Goal: Task Accomplishment & Management: Manage account settings

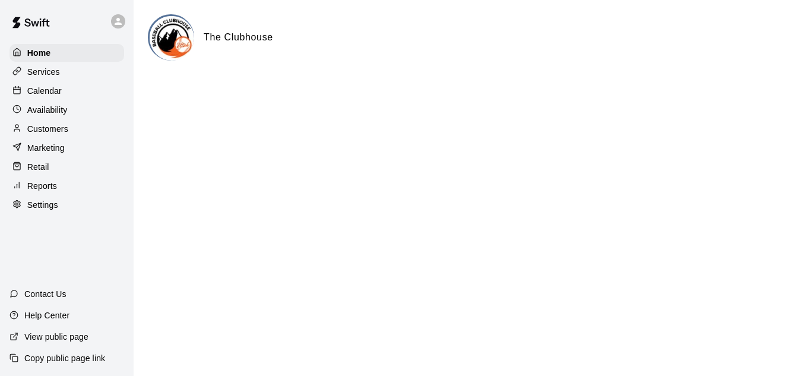
click at [49, 77] on p "Services" at bounding box center [43, 72] width 33 height 12
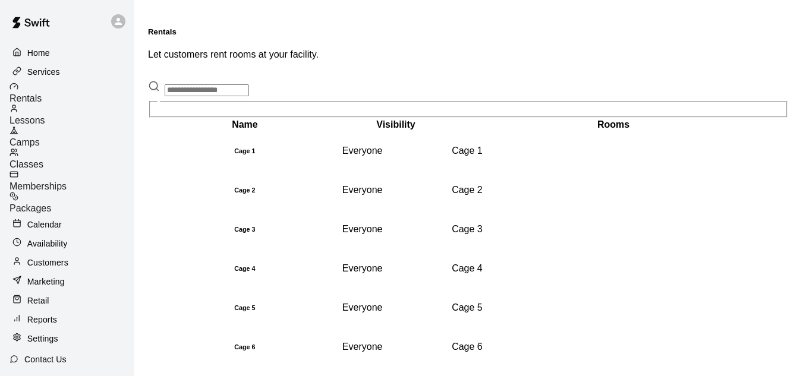
click at [43, 159] on span "Classes" at bounding box center [27, 164] width 34 height 10
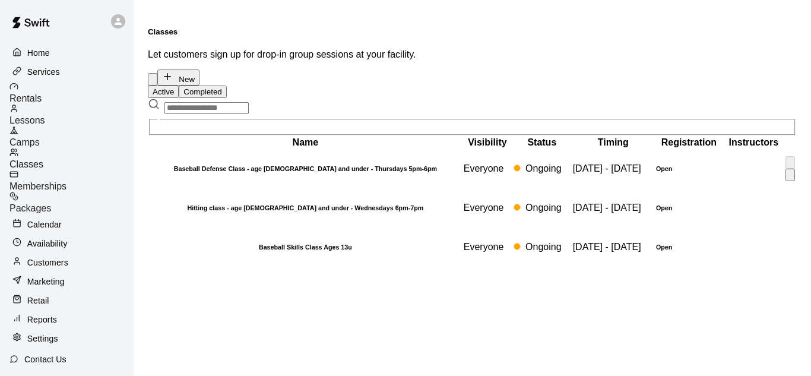
click at [288, 172] on h6 "Baseball Defense Class - age [DEMOGRAPHIC_DATA] and under - Thursdays 5pm-6pm" at bounding box center [306, 168] width 312 height 7
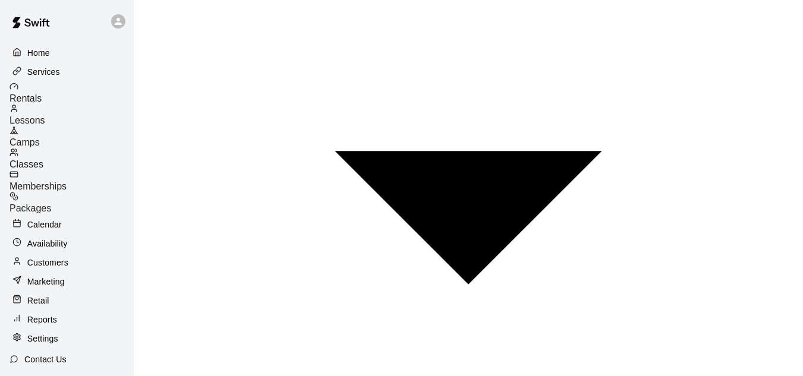
scroll to position [779, 0]
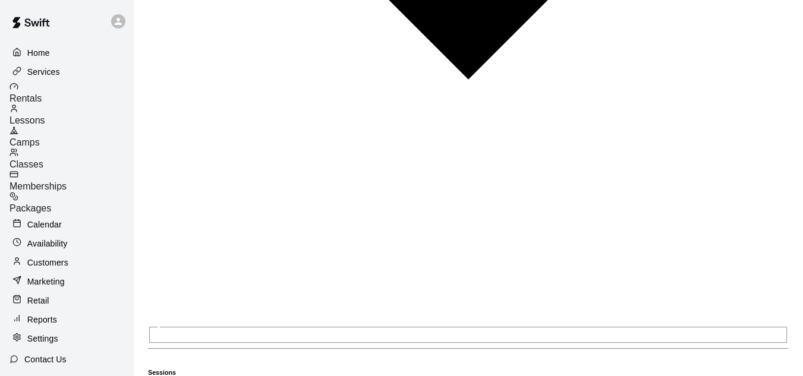
scroll to position [950, 0]
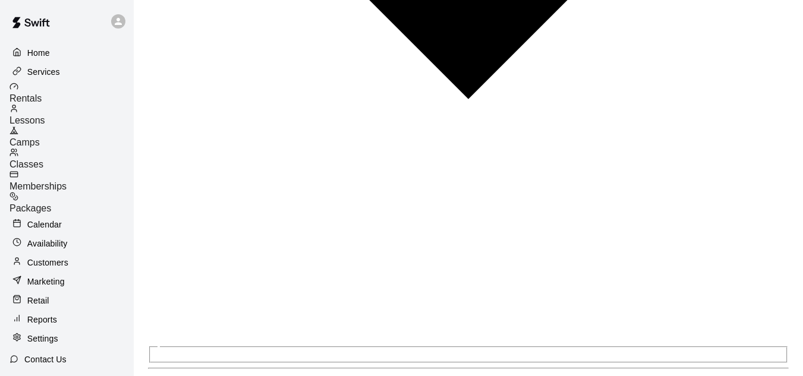
click at [51, 203] on span "Packages" at bounding box center [31, 208] width 42 height 10
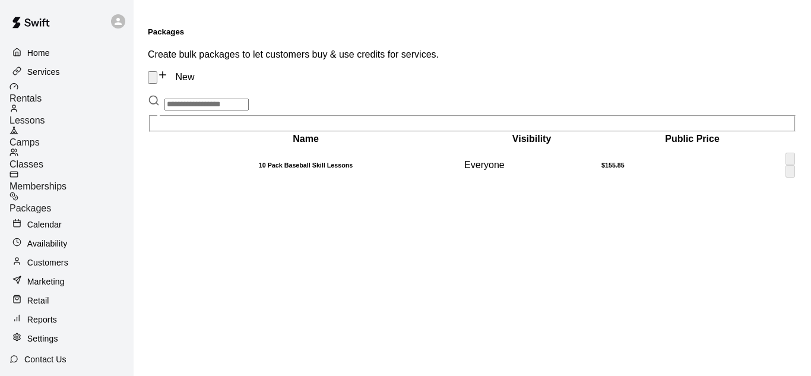
click at [611, 146] on td "$155.85" at bounding box center [692, 165] width 183 height 38
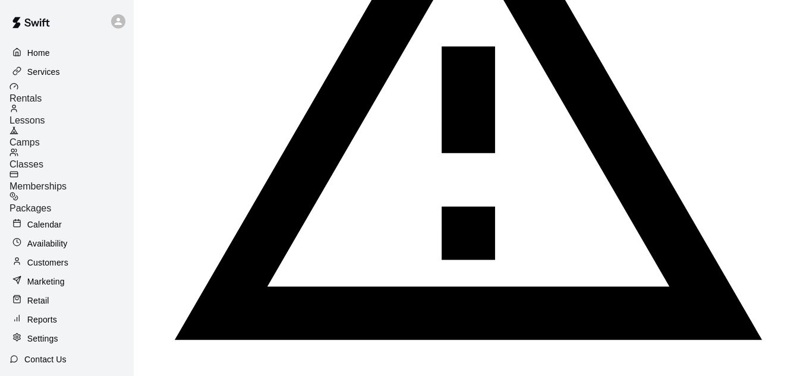
scroll to position [444, 0]
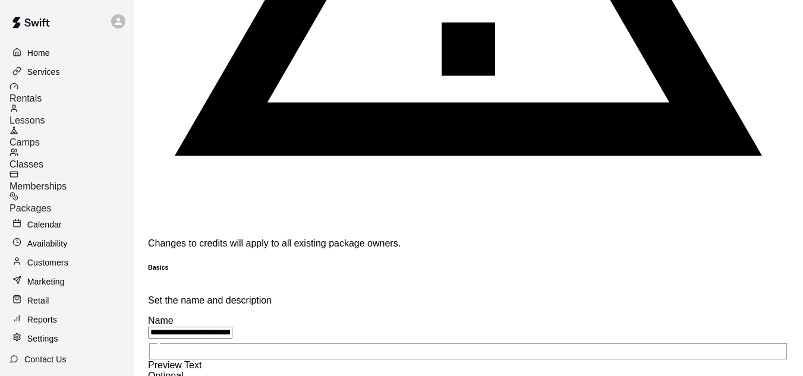
scroll to position [563, 0]
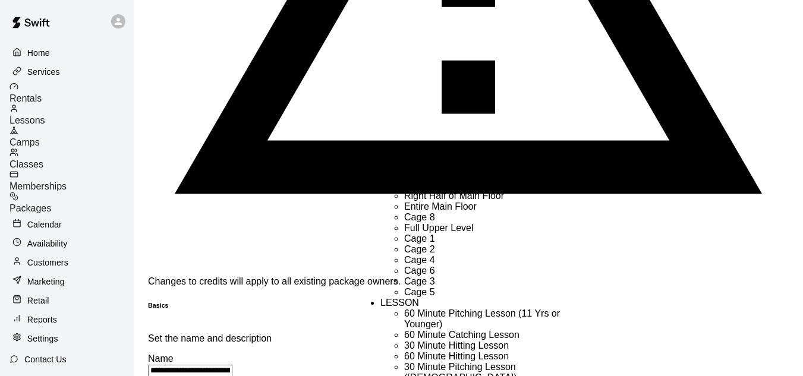
scroll to position [479, 0]
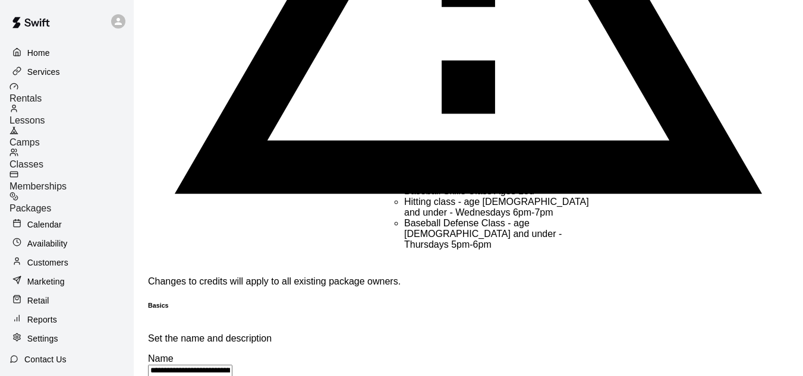
click at [509, 218] on li "Hitting class - age [DEMOGRAPHIC_DATA] and under - Wednesdays 6pm-7pm" at bounding box center [499, 207] width 190 height 21
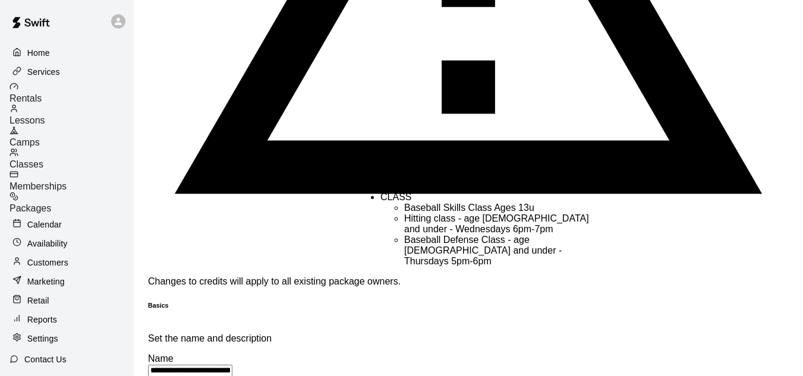
click at [476, 213] on li "Baseball Skills Class Ages 13u" at bounding box center [499, 208] width 190 height 11
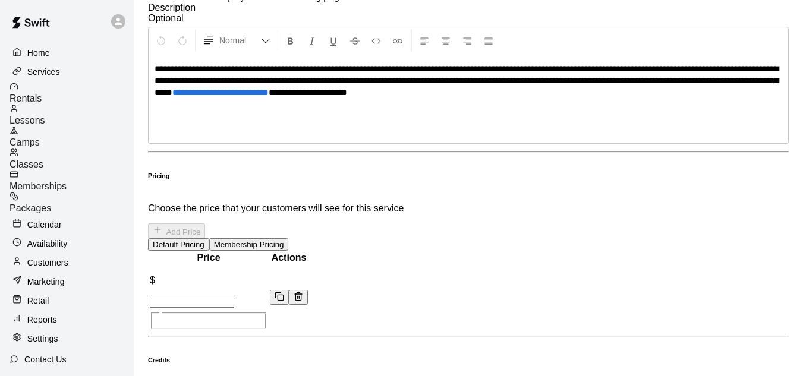
scroll to position [1040, 0]
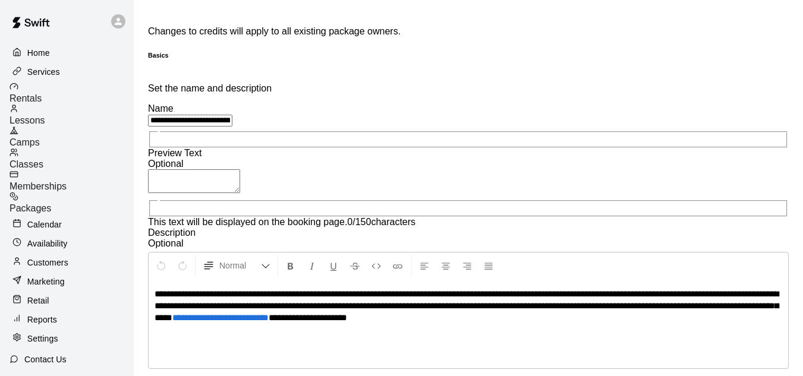
scroll to position [832, 0]
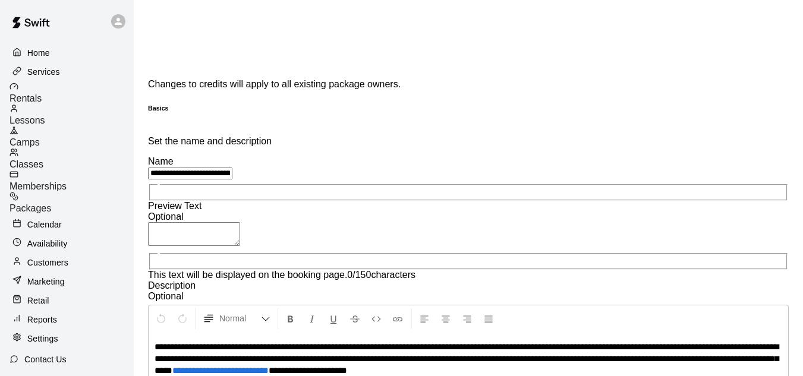
scroll to position [782, 0]
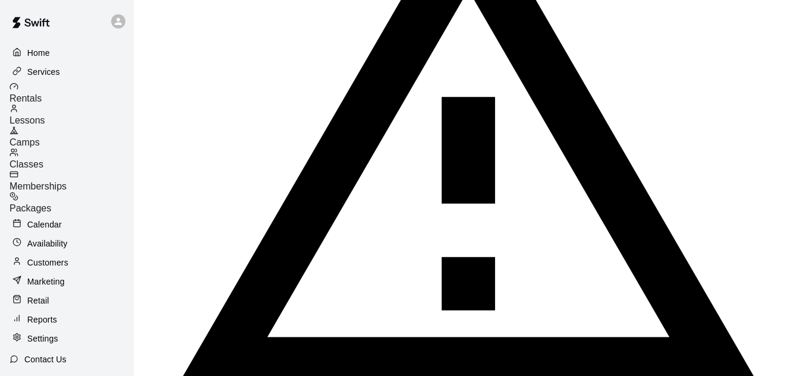
scroll to position [426, 0]
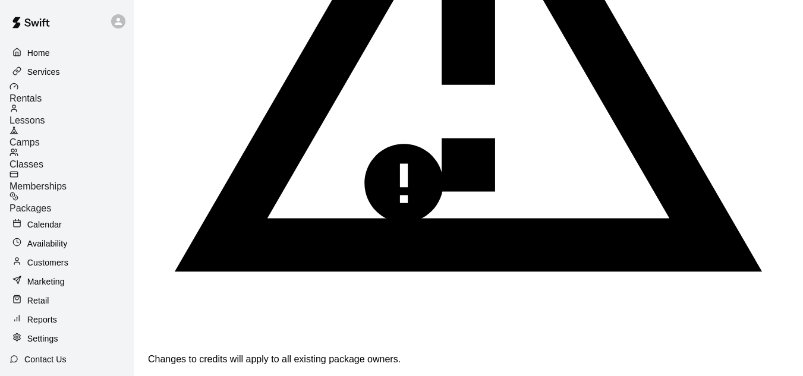
type input "*"
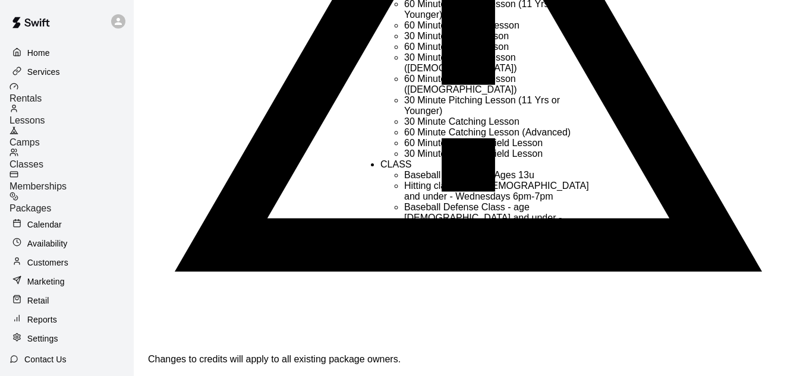
scroll to position [479, 0]
click at [474, 217] on li "Baseball Defense Class - age [DEMOGRAPHIC_DATA] and under - Thursdays 5pm-6pm" at bounding box center [499, 218] width 190 height 32
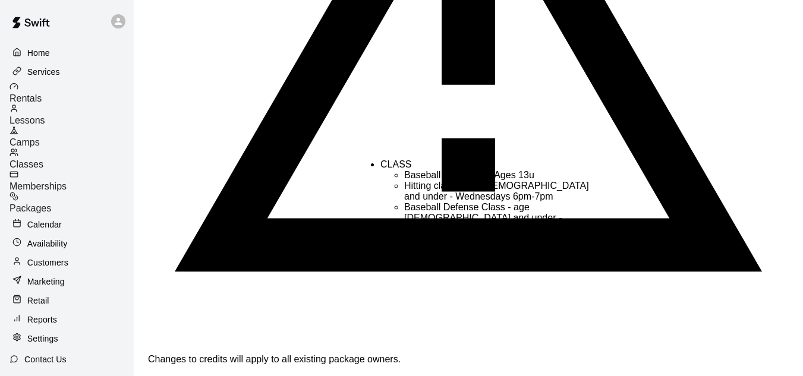
click at [470, 195] on li "Hitting class - age [DEMOGRAPHIC_DATA] and under - Wednesdays 6pm-7pm" at bounding box center [499, 191] width 190 height 21
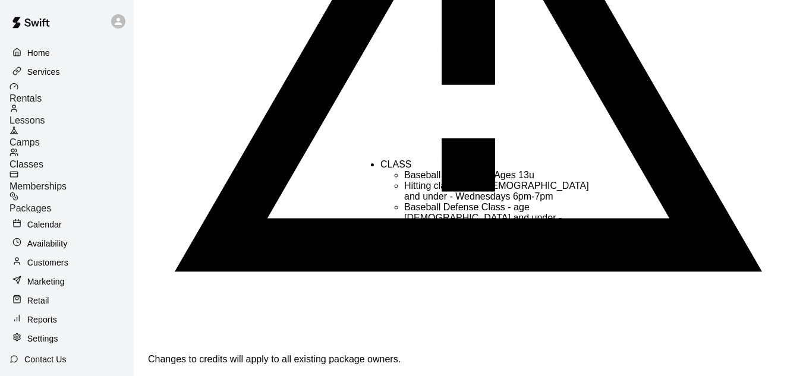
click at [451, 170] on li "Baseball Skills Class Ages 13u" at bounding box center [499, 175] width 190 height 11
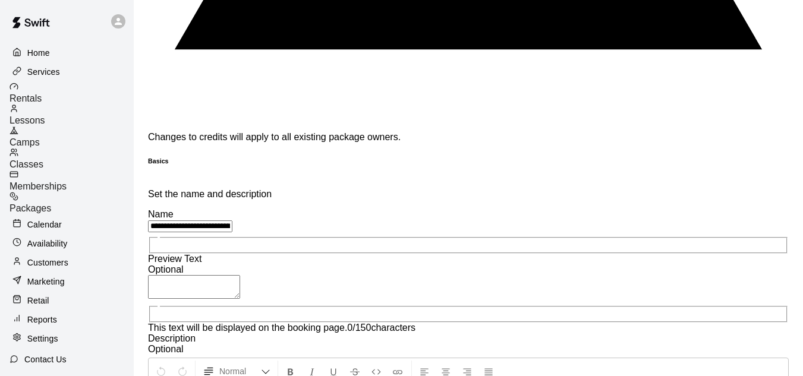
scroll to position [723, 0]
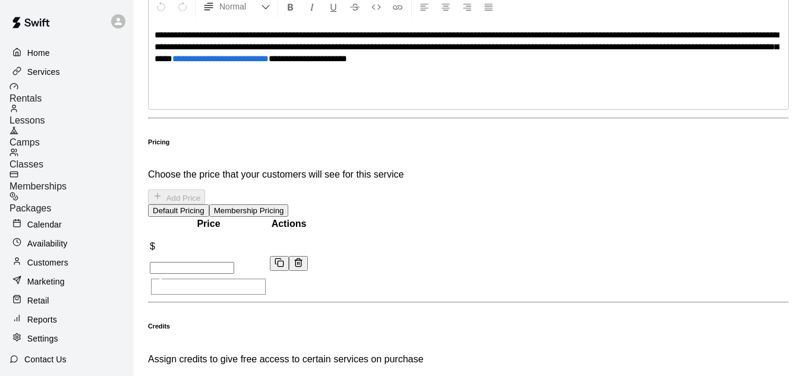
scroll to position [1092, 0]
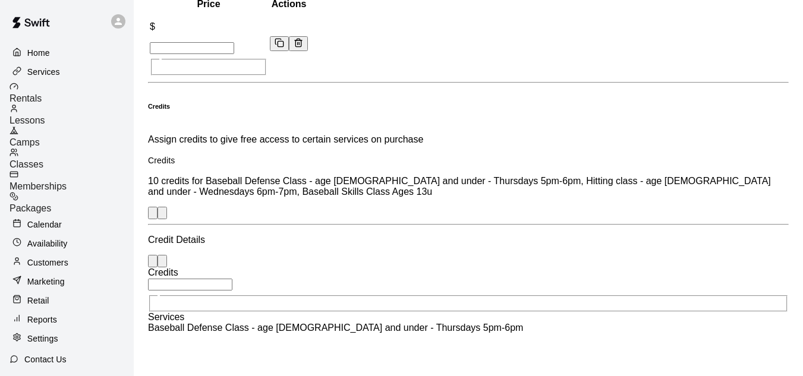
scroll to position [1305, 0]
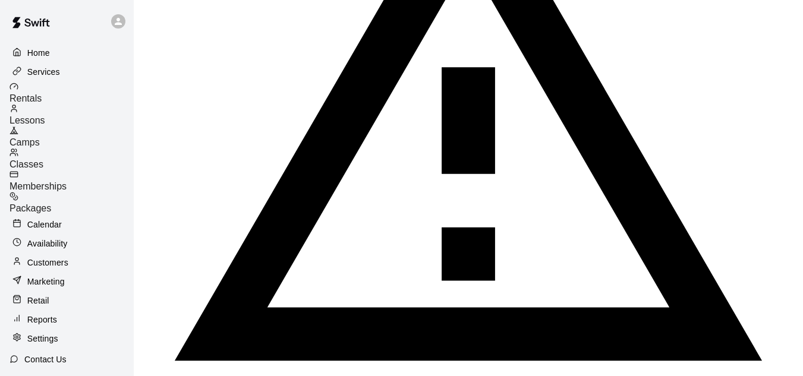
scroll to position [416, 0]
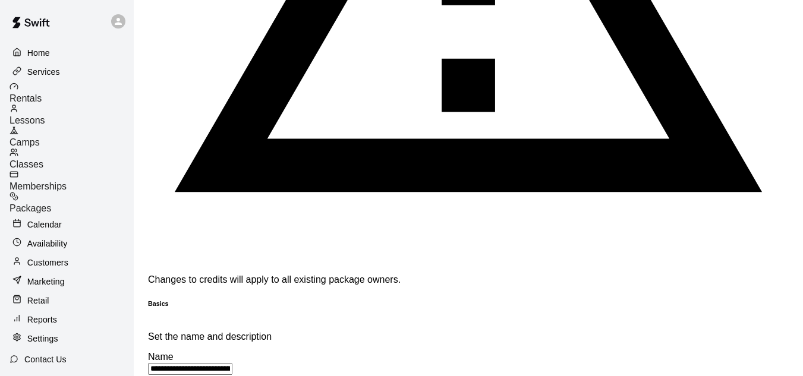
scroll to position [594, 0]
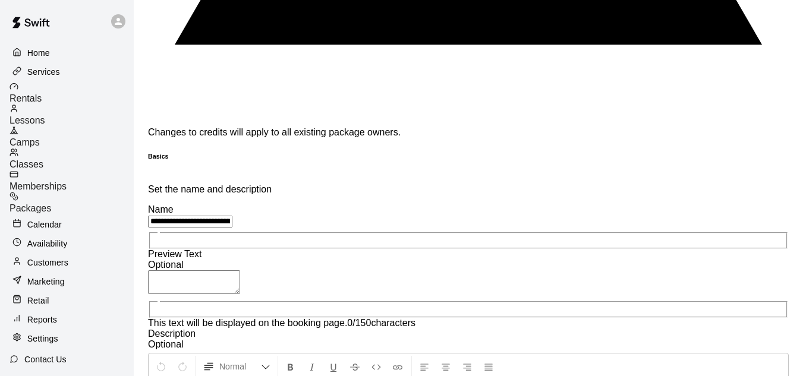
scroll to position [713, 0]
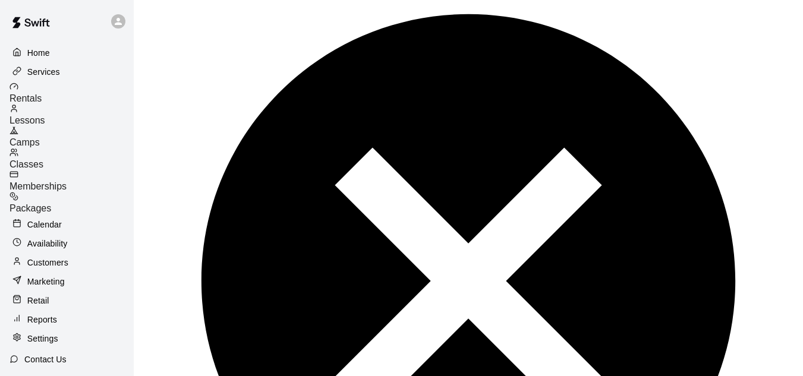
scroll to position [1606, 0]
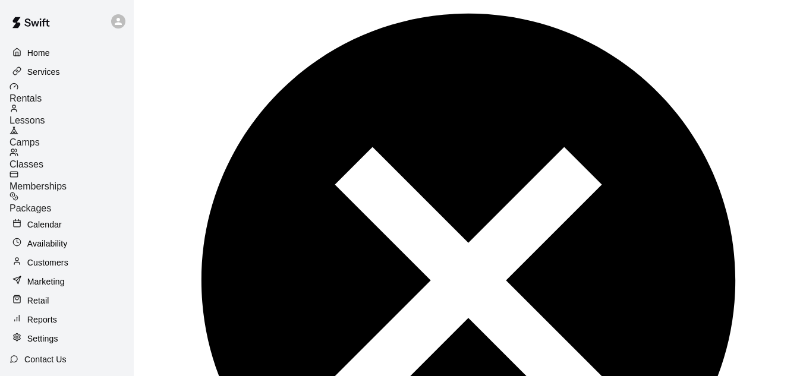
drag, startPoint x: 756, startPoint y: 337, endPoint x: 747, endPoint y: 338, distance: 8.3
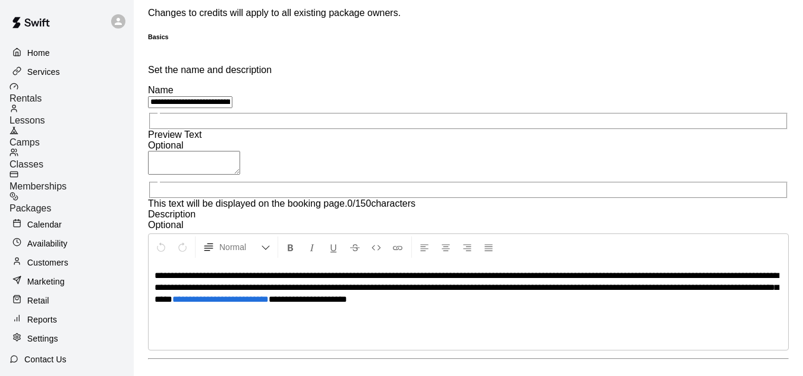
scroll to position [891, 0]
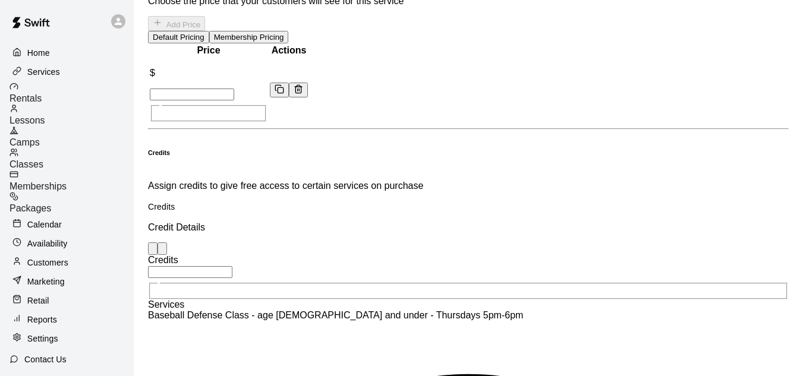
scroll to position [1267, 0]
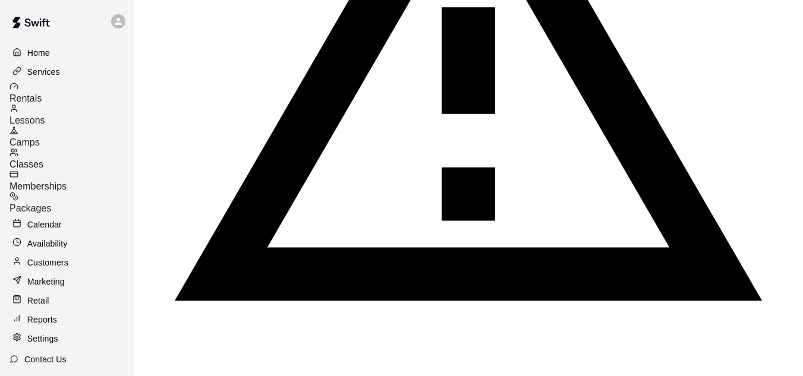
scroll to position [416, 0]
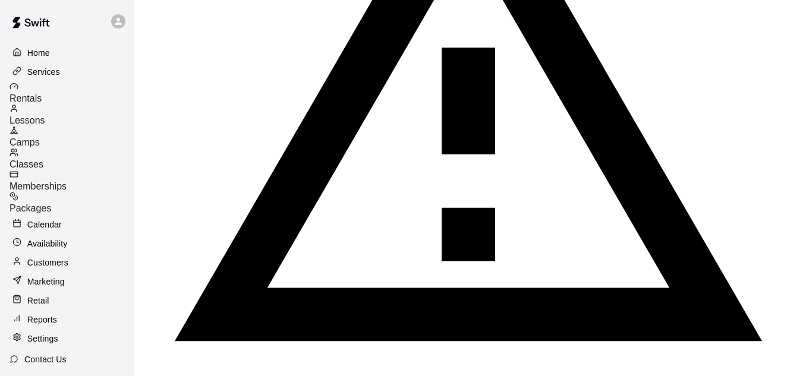
click at [84, 112] on div "Lessons" at bounding box center [72, 115] width 124 height 22
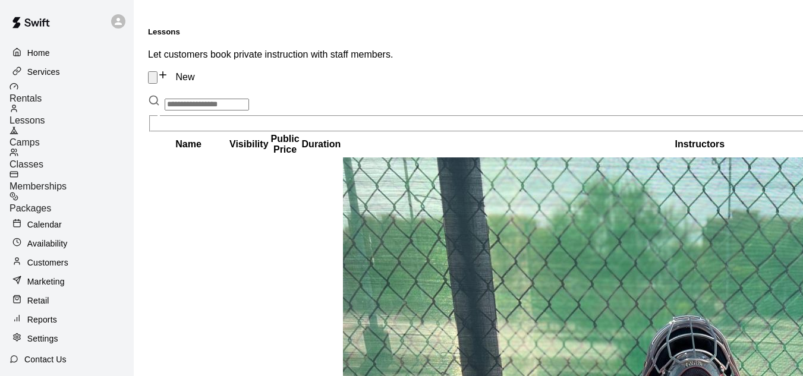
click at [43, 159] on span "Classes" at bounding box center [27, 164] width 34 height 10
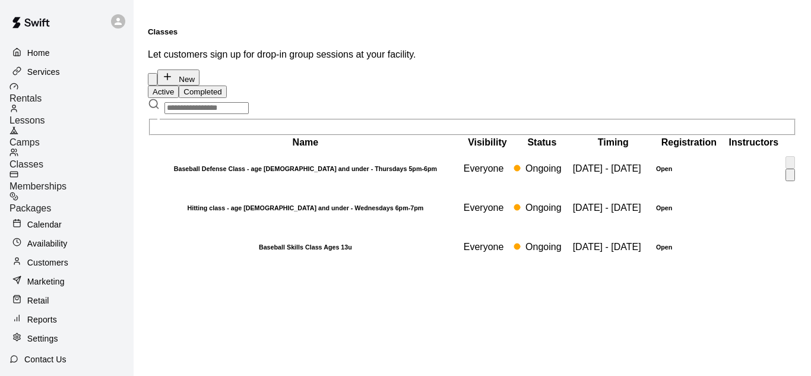
click at [732, 180] on td "simple table" at bounding box center [754, 169] width 60 height 38
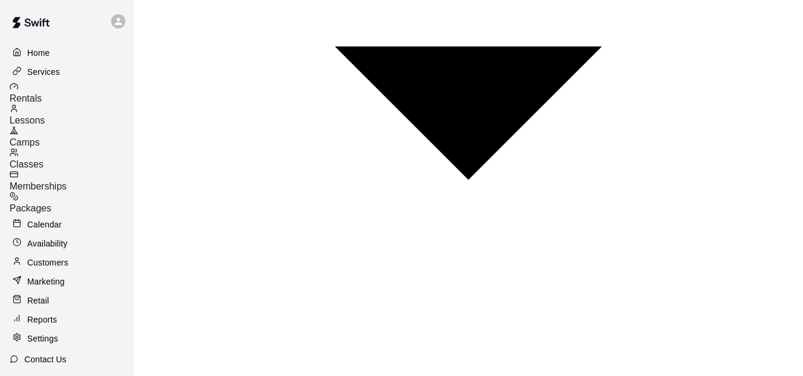
scroll to position [898, 0]
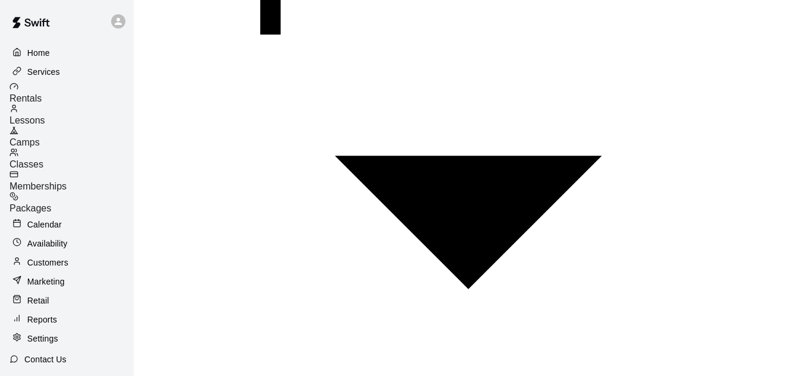
scroll to position [1665, 0]
click at [67, 181] on span "Memberships" at bounding box center [38, 186] width 57 height 10
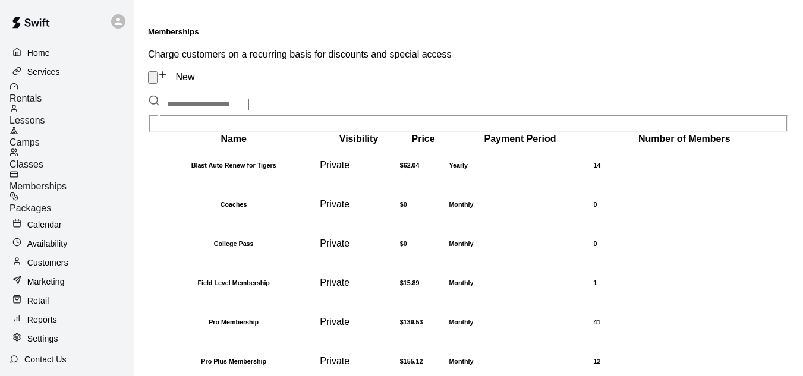
click at [51, 203] on span "Packages" at bounding box center [31, 208] width 42 height 10
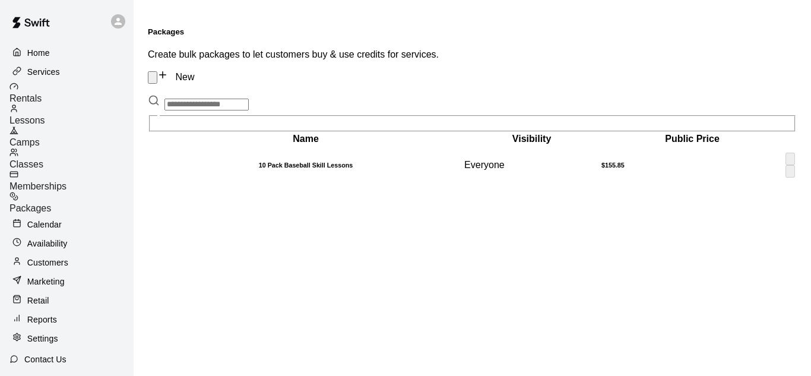
click at [658, 153] on td "$155.85" at bounding box center [692, 165] width 183 height 38
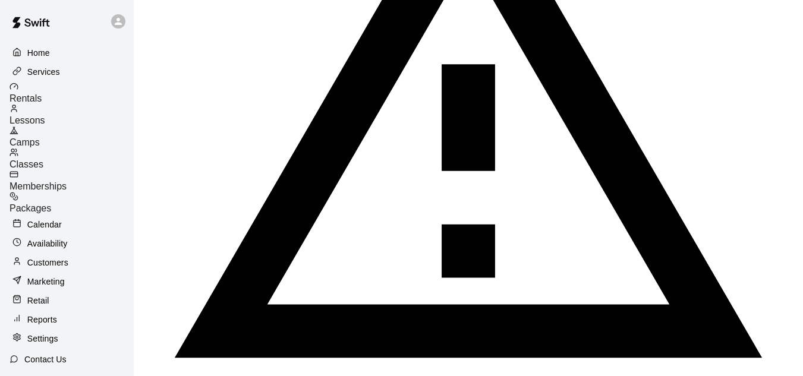
scroll to position [417, 0]
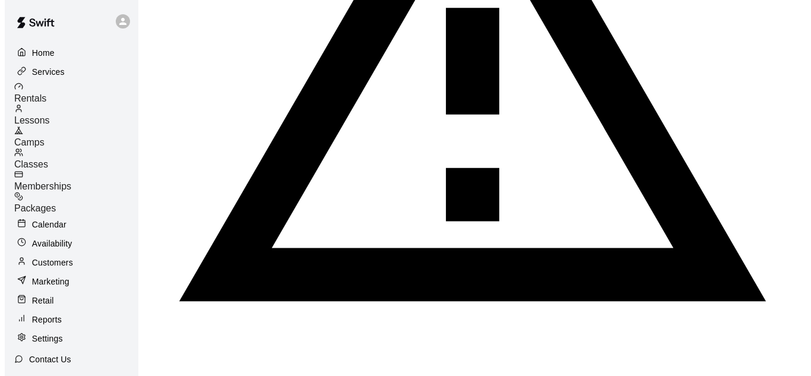
scroll to position [476, 0]
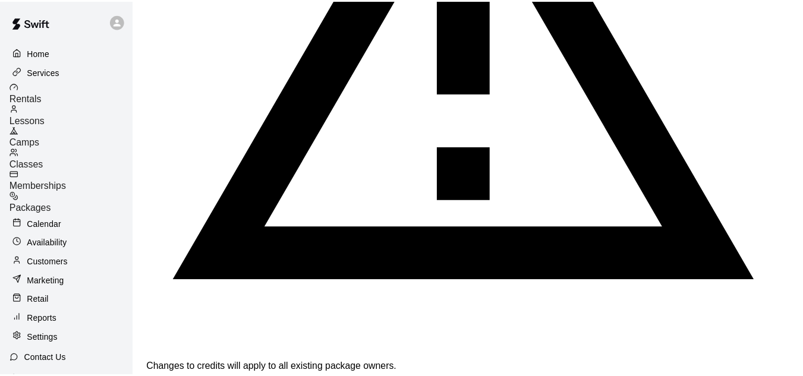
scroll to position [444, 0]
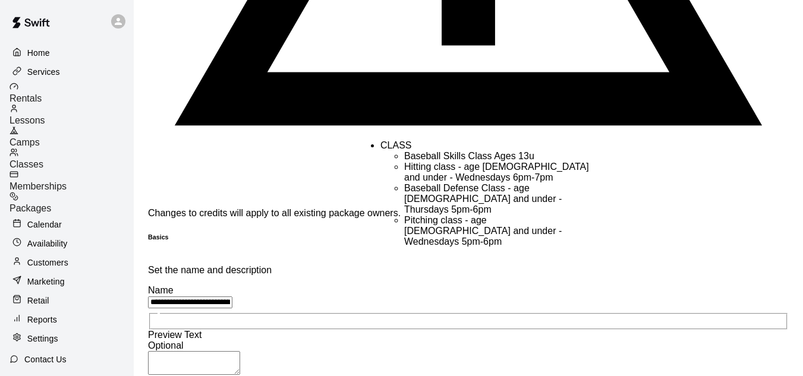
scroll to position [630, 0]
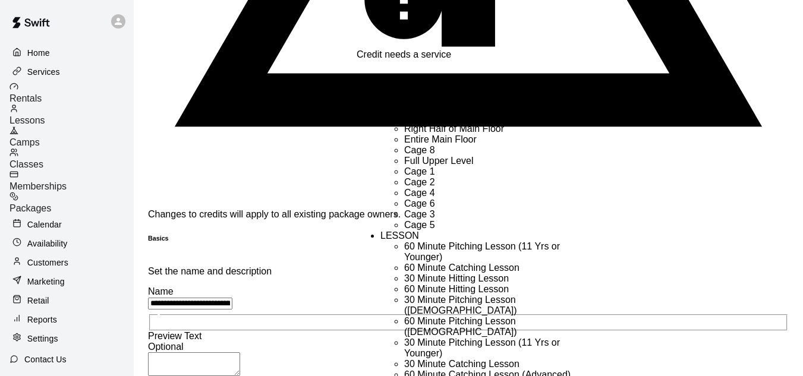
scroll to position [479, 0]
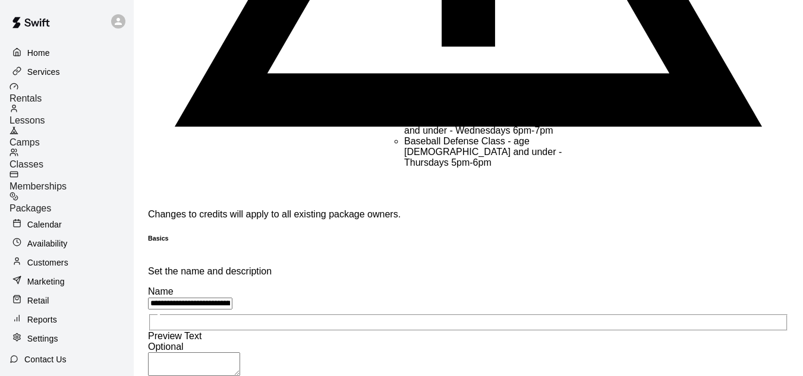
click at [461, 136] on li "Hitting class - age [DEMOGRAPHIC_DATA] and under - Wednesdays 6pm-7pm" at bounding box center [499, 125] width 190 height 21
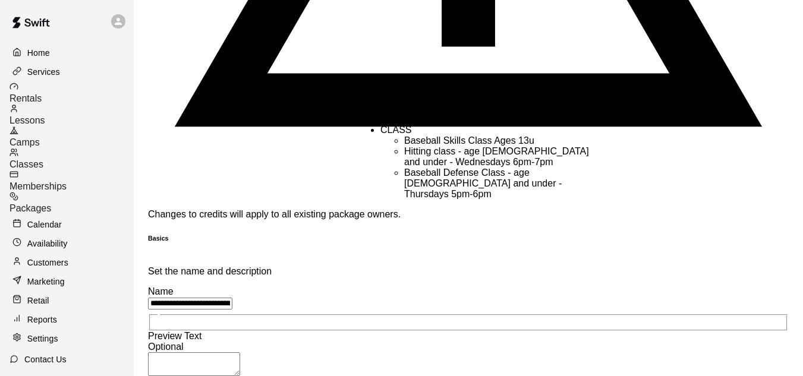
click at [456, 200] on li "Baseball Defense Class - age [DEMOGRAPHIC_DATA] and under - Thursdays 5pm-6pm" at bounding box center [499, 184] width 190 height 32
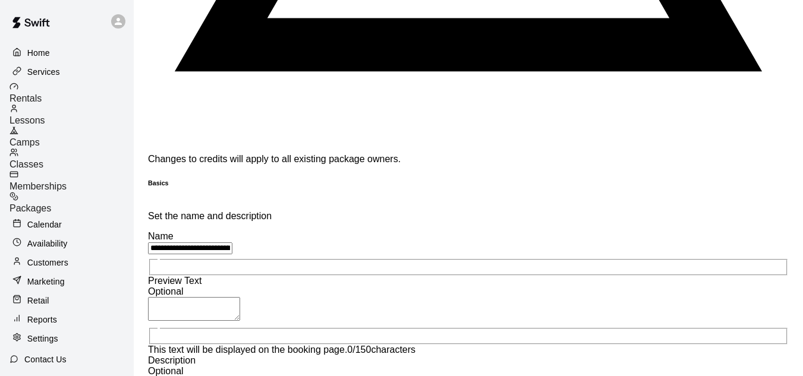
scroll to position [749, 0]
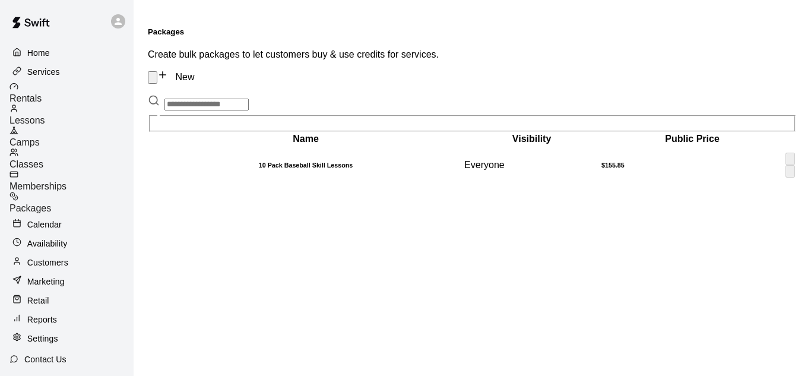
click at [609, 146] on td "$155.85" at bounding box center [692, 165] width 183 height 38
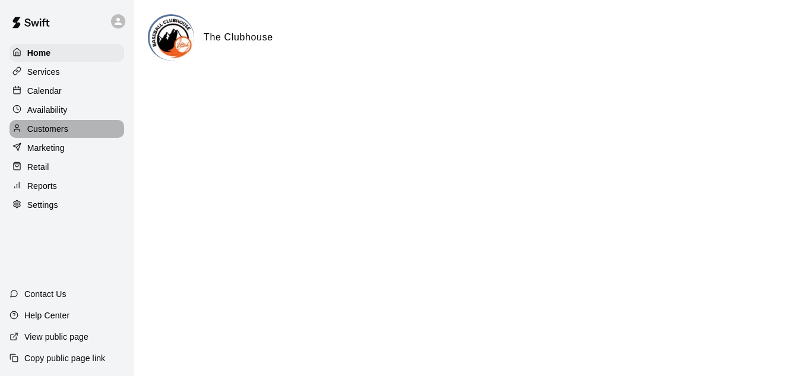
click at [50, 135] on p "Customers" at bounding box center [47, 129] width 41 height 12
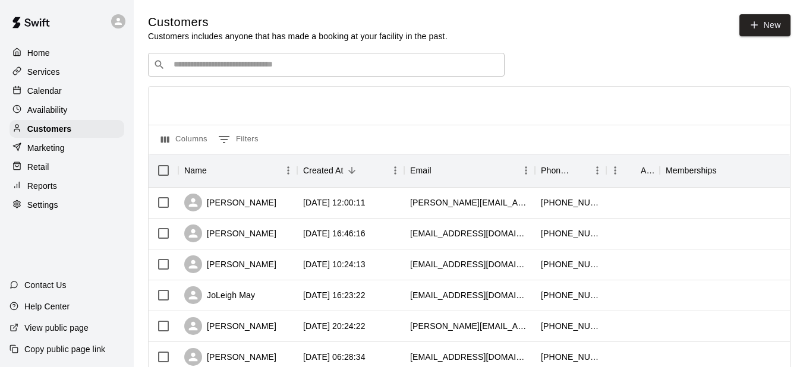
click at [315, 74] on div "​ ​" at bounding box center [326, 65] width 356 height 24
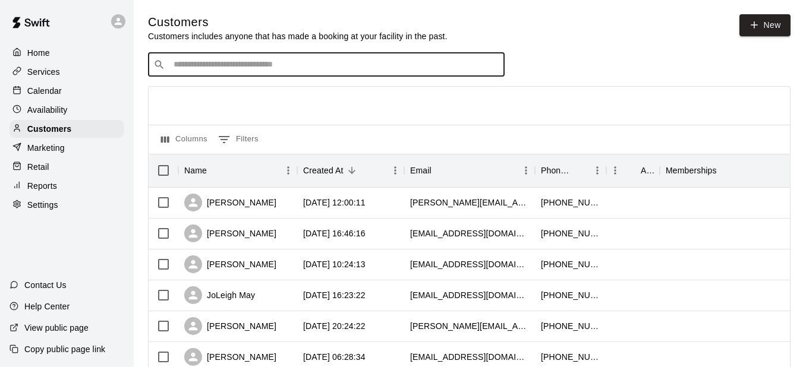
click at [315, 74] on div "​ ​" at bounding box center [326, 65] width 356 height 24
type input "*******"
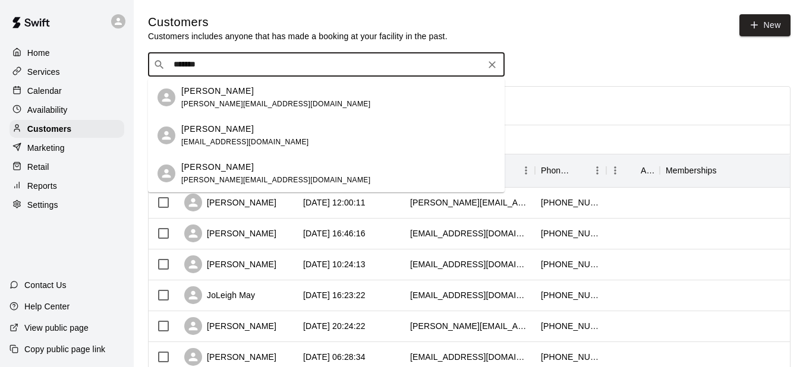
click at [313, 97] on div "[PERSON_NAME] [PERSON_NAME][EMAIL_ADDRESS][DOMAIN_NAME]" at bounding box center [338, 98] width 314 height 26
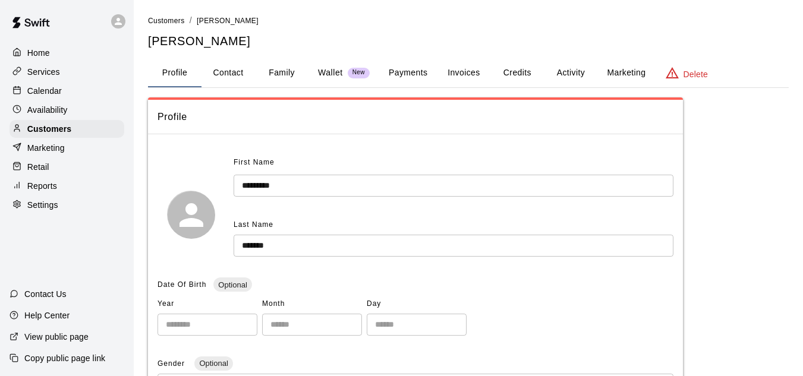
click at [418, 69] on button "Payments" at bounding box center [408, 73] width 58 height 29
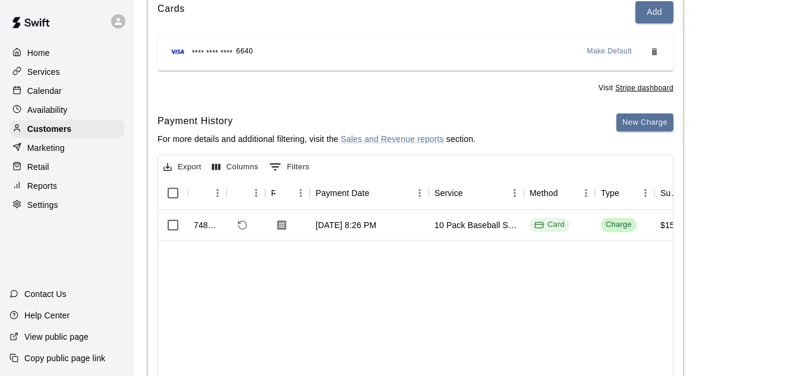
scroll to position [178, 0]
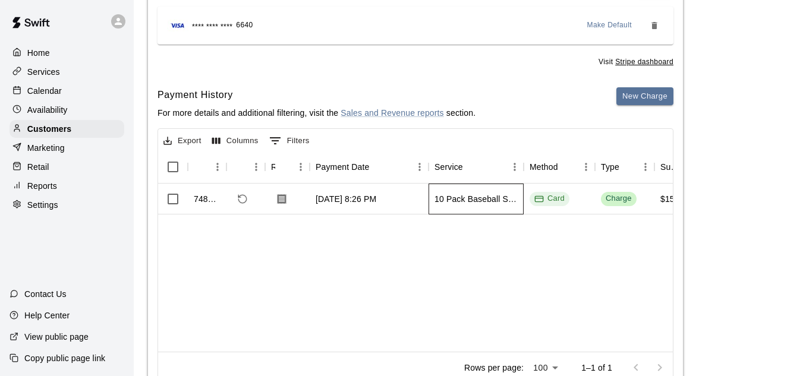
click at [500, 196] on div "10 Pack Baseball Skill Lessons" at bounding box center [475, 199] width 83 height 12
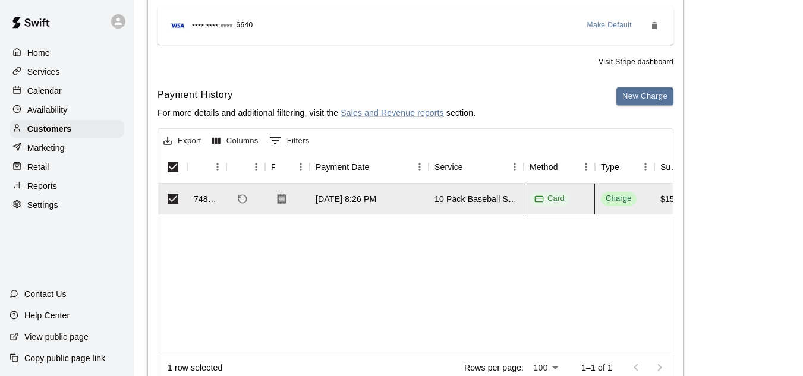
click at [580, 209] on div "Card" at bounding box center [558, 199] width 71 height 31
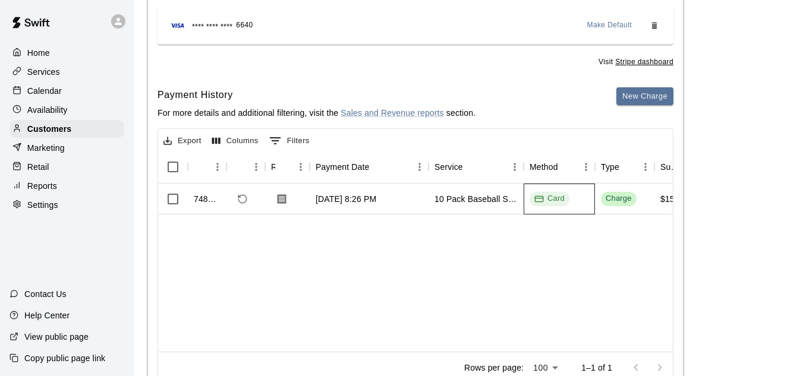
scroll to position [0, 0]
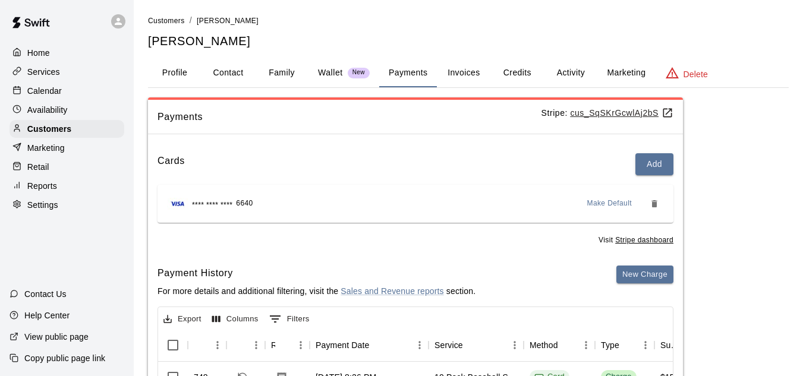
click at [579, 77] on button "Activity" at bounding box center [570, 73] width 53 height 29
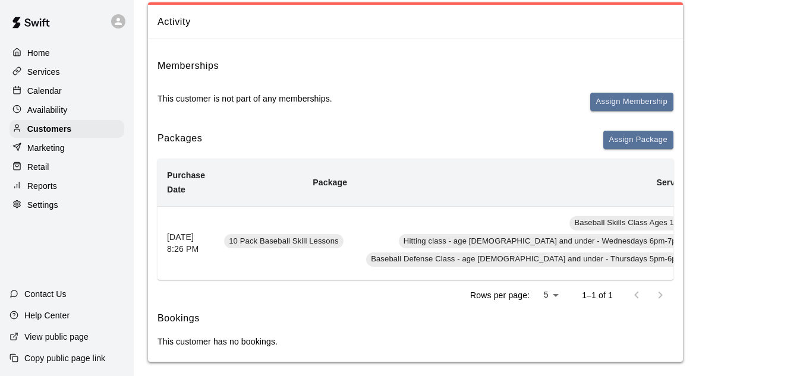
scroll to position [113, 0]
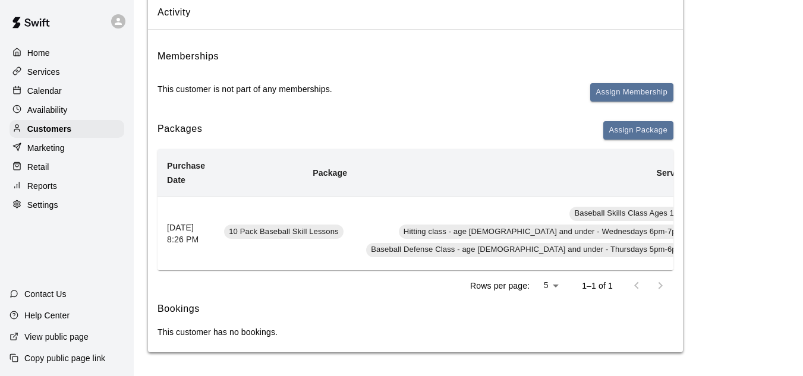
click at [700, 224] on td "10" at bounding box center [724, 234] width 48 height 74
click at [266, 227] on span "10 Pack Baseball Skill Lessons" at bounding box center [283, 231] width 119 height 11
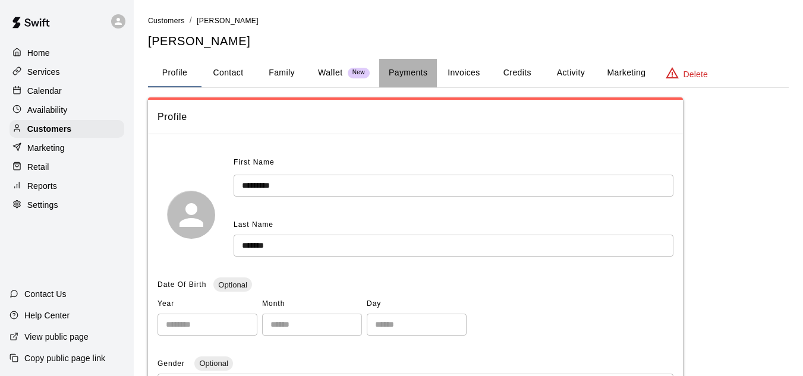
click at [422, 72] on button "Payments" at bounding box center [408, 73] width 58 height 29
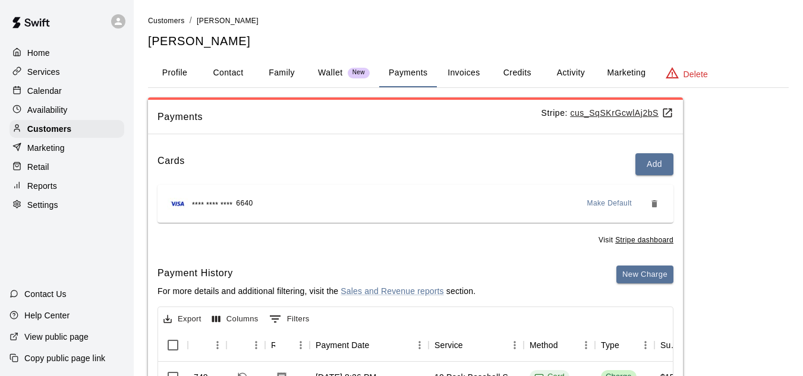
click at [509, 71] on button "Credits" at bounding box center [516, 73] width 53 height 29
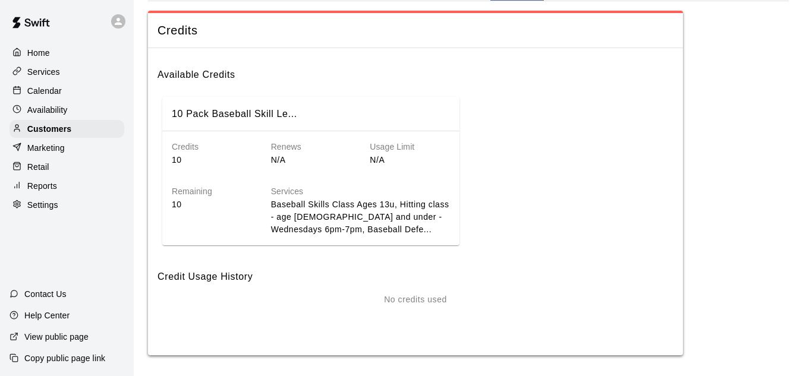
scroll to position [90, 0]
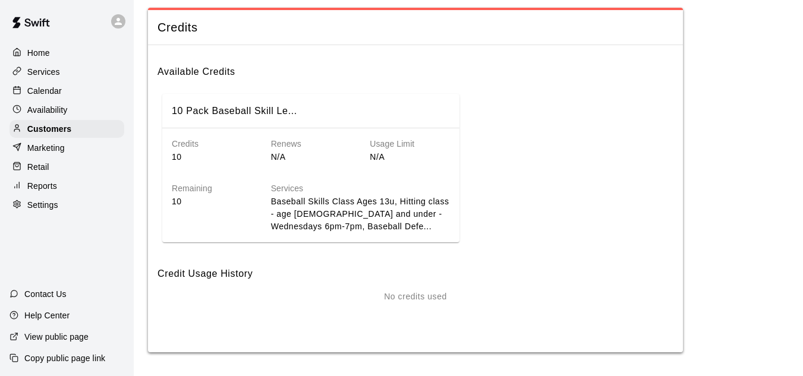
click at [181, 158] on p "10" at bounding box center [212, 157] width 80 height 12
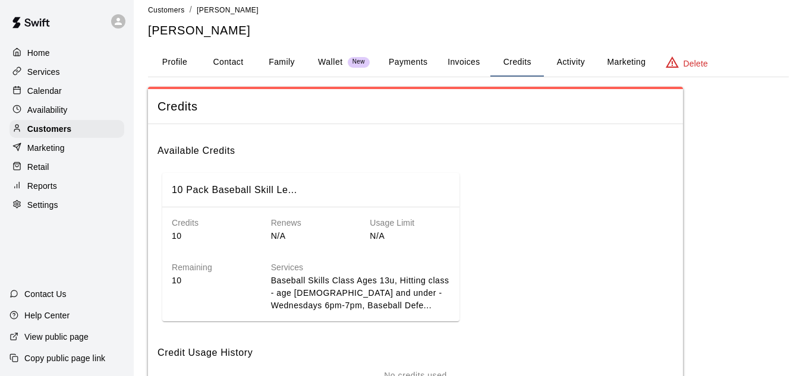
scroll to position [0, 0]
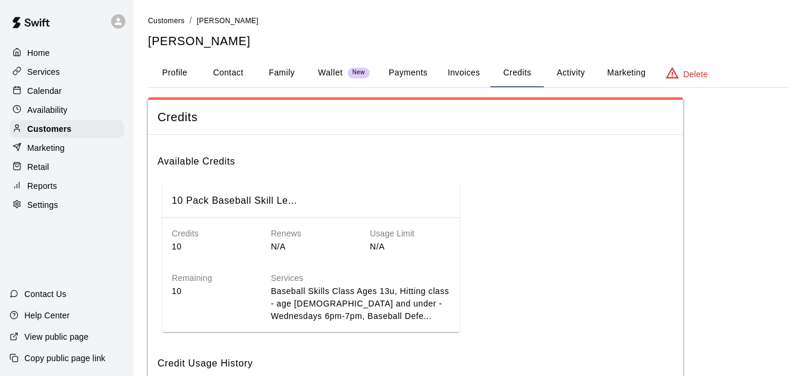
click at [184, 75] on button "Profile" at bounding box center [174, 73] width 53 height 29
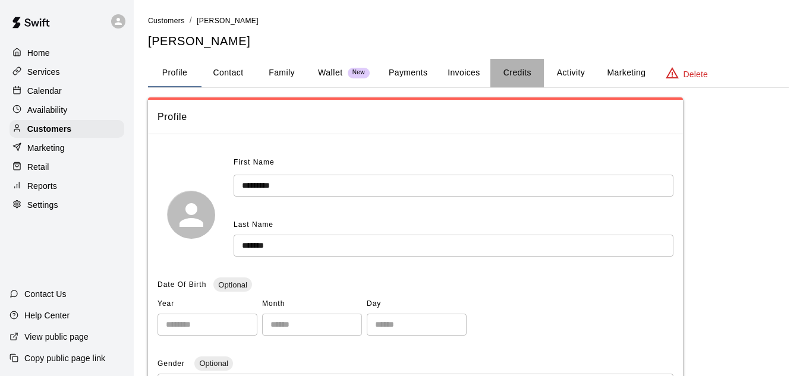
click at [511, 69] on button "Credits" at bounding box center [516, 73] width 53 height 29
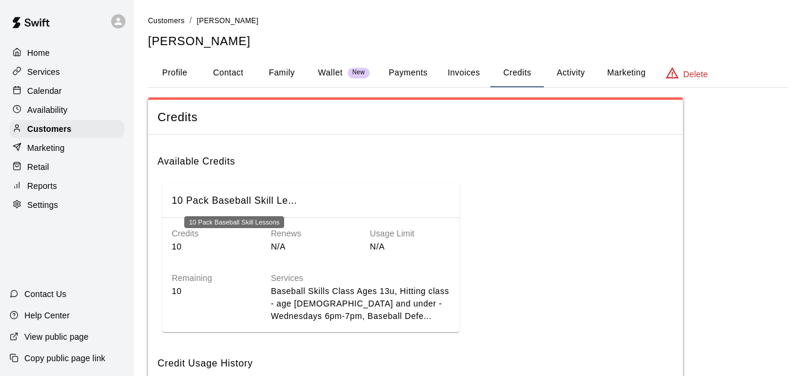
click at [283, 204] on h6 "10 Pack Baseball Skill Le..." at bounding box center [234, 200] width 125 height 15
click at [373, 244] on p "N/A" at bounding box center [409, 247] width 80 height 12
click at [287, 241] on p "N/A" at bounding box center [311, 247] width 80 height 12
click at [176, 239] on h6 "Credits" at bounding box center [212, 234] width 80 height 13
click at [179, 290] on p "10" at bounding box center [212, 291] width 80 height 12
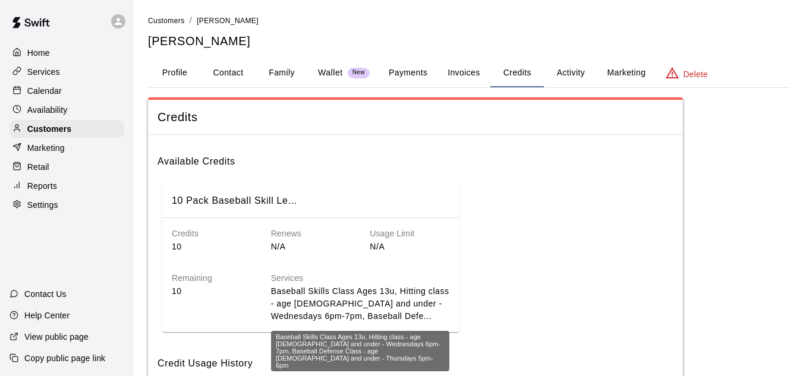
drag, startPoint x: 339, startPoint y: 309, endPoint x: 431, endPoint y: 299, distance: 92.1
click at [341, 309] on p "Baseball Skills Class Ages 13u, Hitting class - age [DEMOGRAPHIC_DATA] and unde…" at bounding box center [360, 303] width 179 height 37
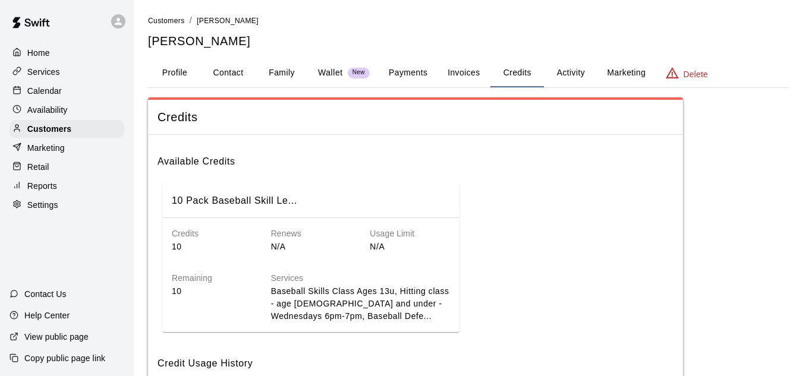
click at [574, 70] on button "Activity" at bounding box center [570, 73] width 53 height 29
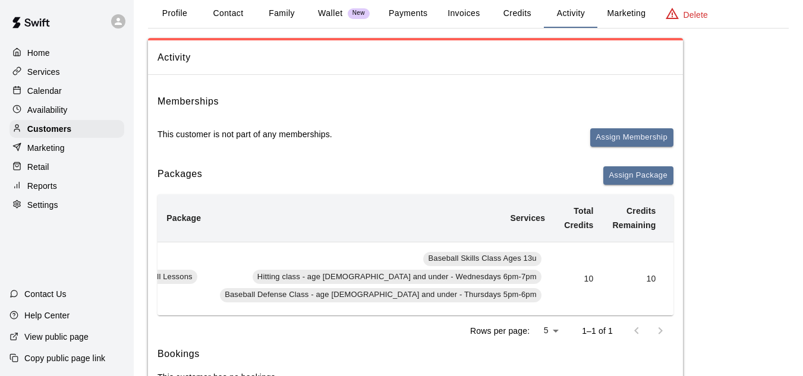
scroll to position [0, 183]
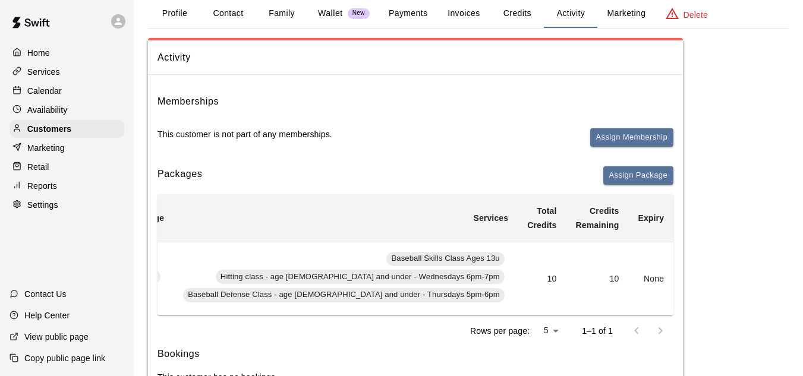
click at [683, 280] on button "Add" at bounding box center [695, 279] width 24 height 18
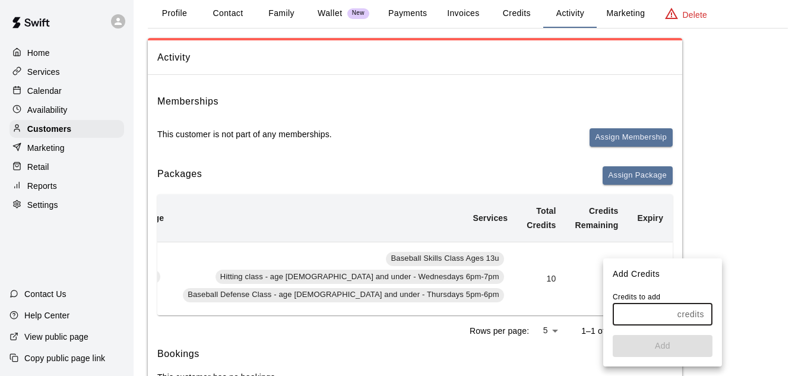
click at [650, 323] on input "text" at bounding box center [643, 315] width 60 height 22
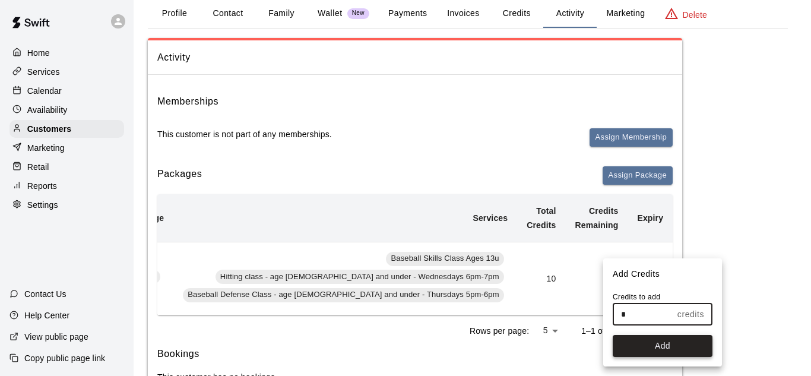
type input "*"
click at [678, 350] on button "Add" at bounding box center [663, 346] width 100 height 22
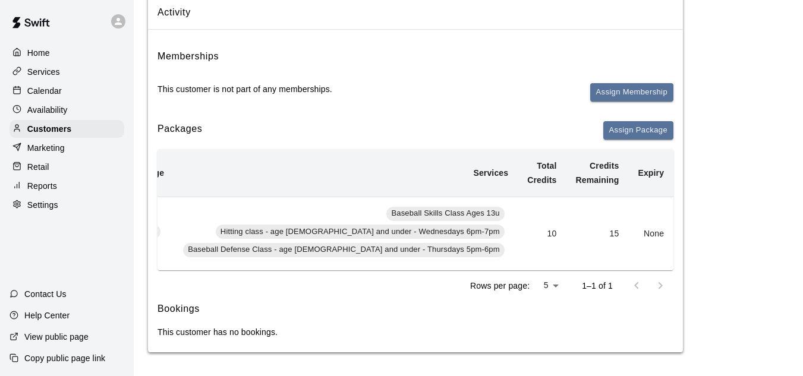
scroll to position [0, 0]
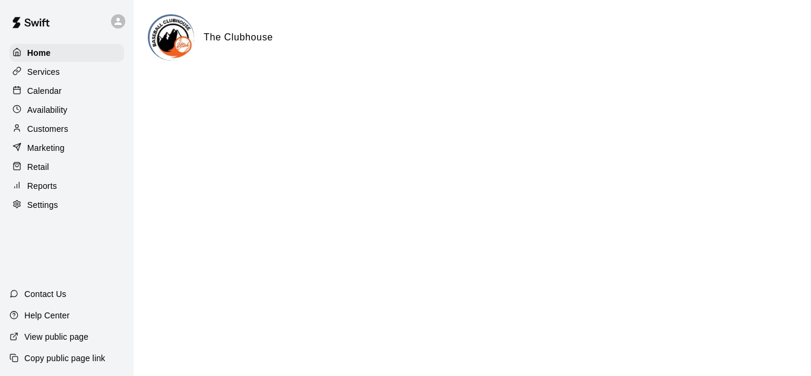
click at [46, 134] on p "Customers" at bounding box center [47, 129] width 41 height 12
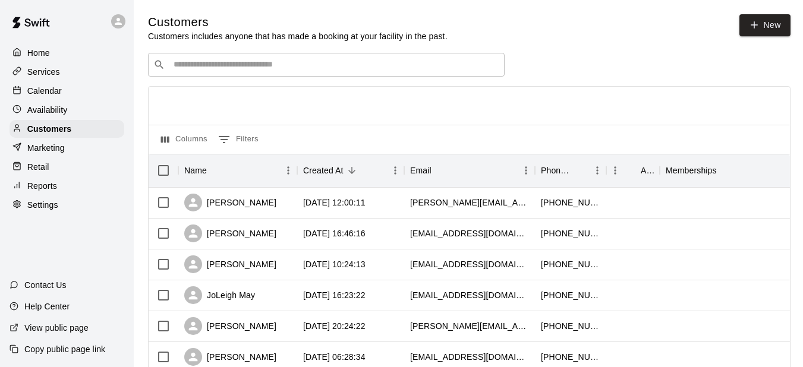
click at [265, 71] on input "Search customers by name or email" at bounding box center [334, 65] width 329 height 12
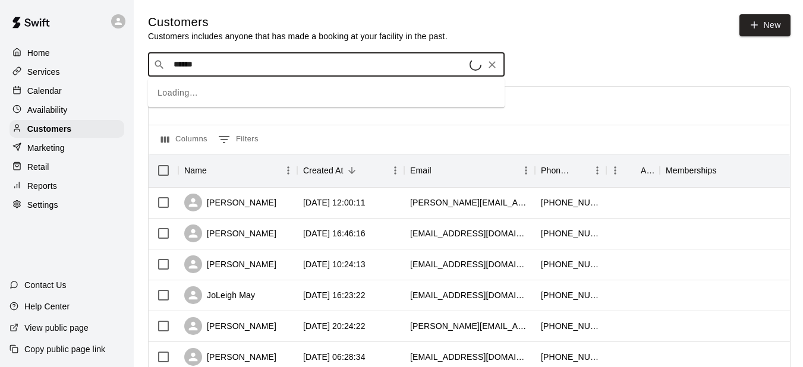
type input "******"
click at [315, 68] on input "******" at bounding box center [325, 65] width 311 height 12
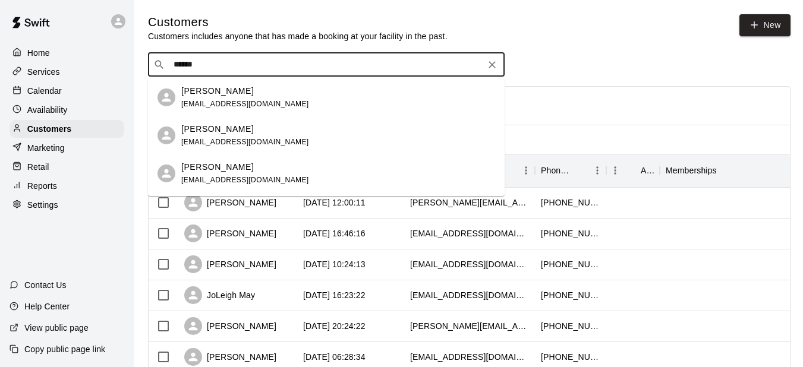
click at [299, 96] on div "Brandi Peyton brandilpeyton@yahoo.com" at bounding box center [338, 98] width 314 height 26
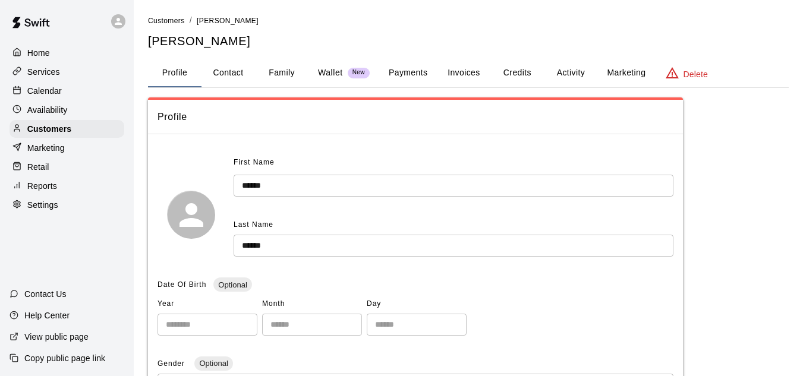
click at [505, 71] on button "Credits" at bounding box center [516, 73] width 53 height 29
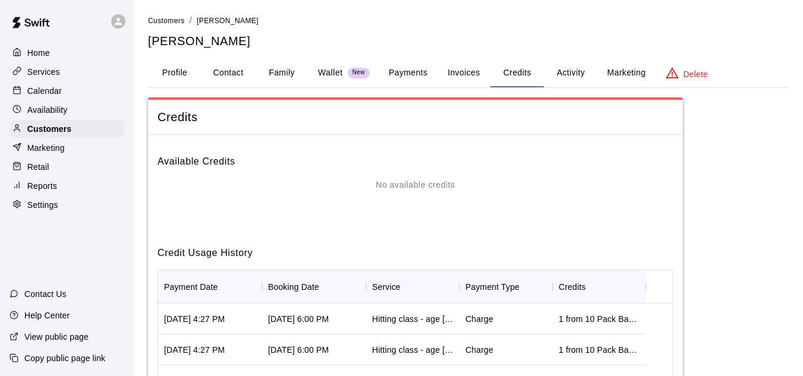
click at [396, 73] on button "Payments" at bounding box center [408, 73] width 58 height 29
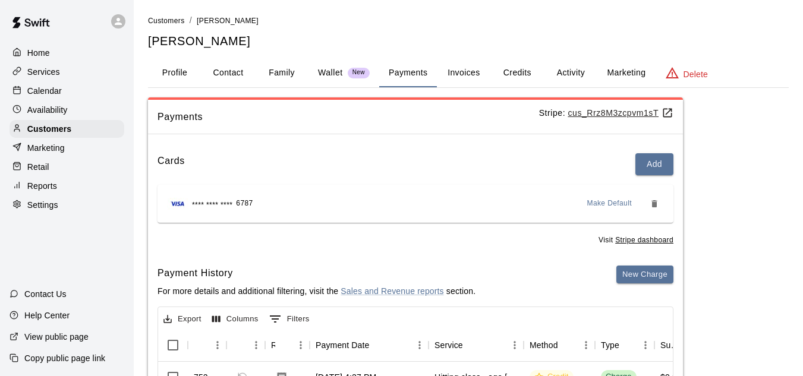
click at [572, 74] on button "Activity" at bounding box center [570, 73] width 53 height 29
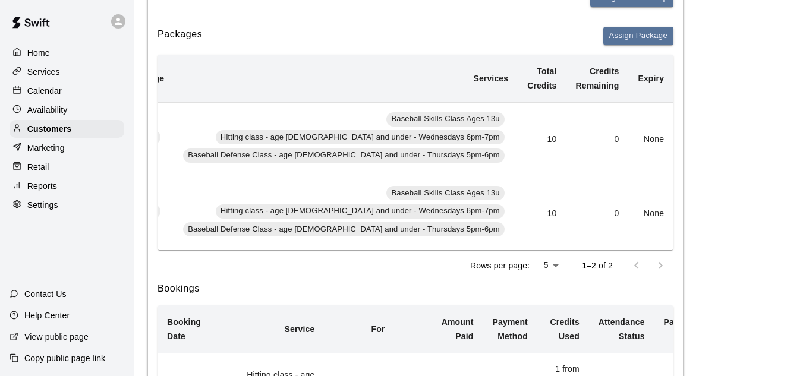
scroll to position [178, 0]
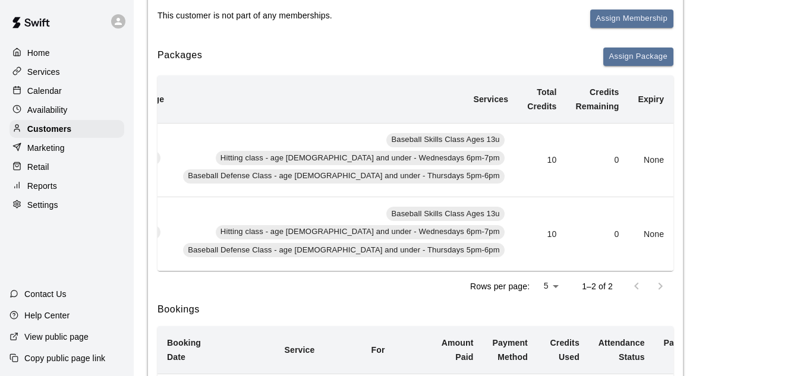
click at [683, 163] on button "Add" at bounding box center [695, 160] width 24 height 18
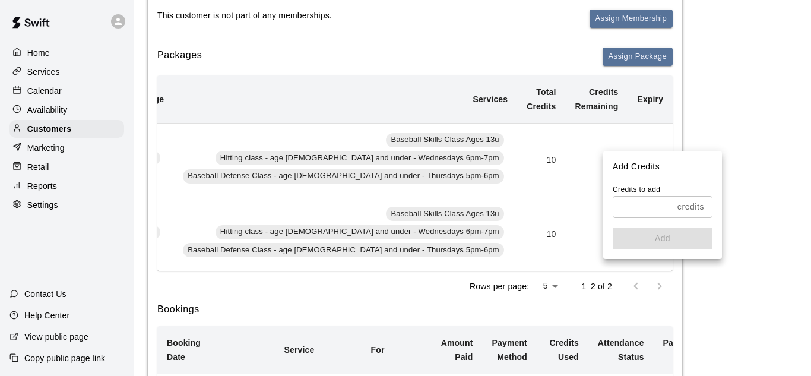
click at [623, 206] on input "text" at bounding box center [643, 207] width 60 height 22
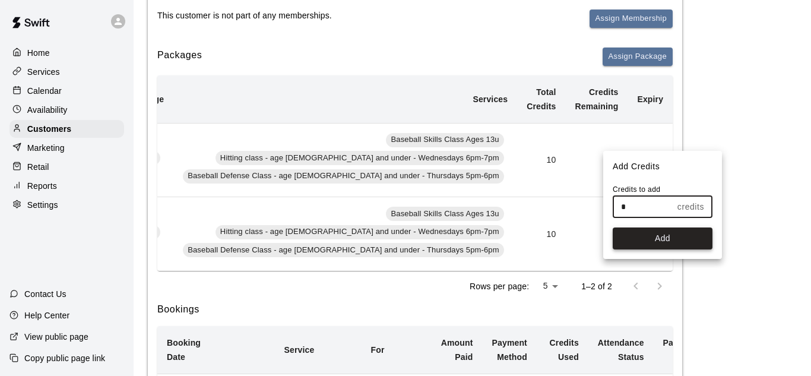
type input "*"
click at [617, 238] on button "Add" at bounding box center [663, 239] width 100 height 22
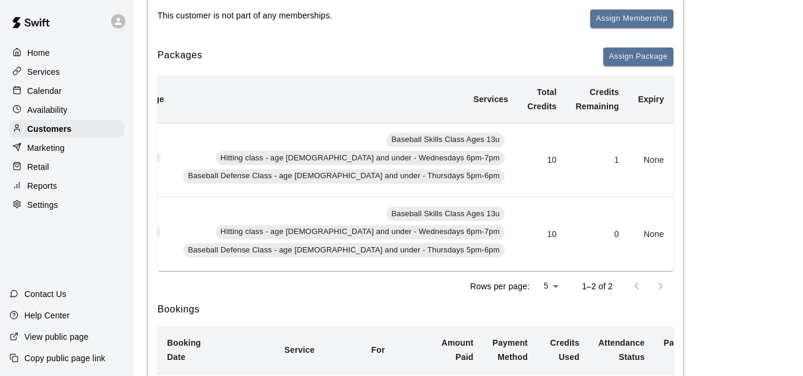
click at [683, 234] on button "Add" at bounding box center [695, 234] width 24 height 18
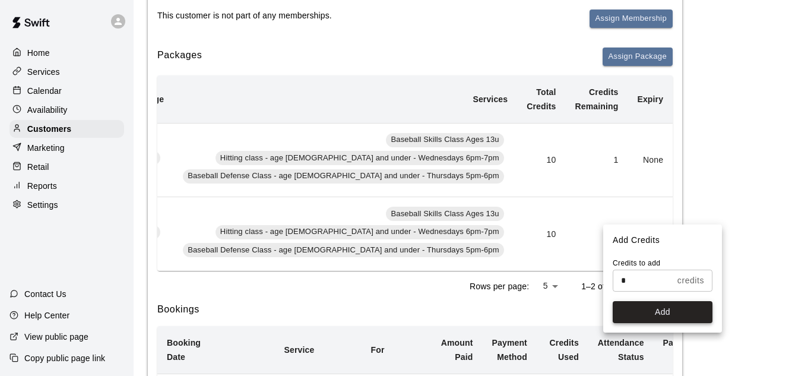
click at [642, 311] on button "Add" at bounding box center [663, 312] width 100 height 22
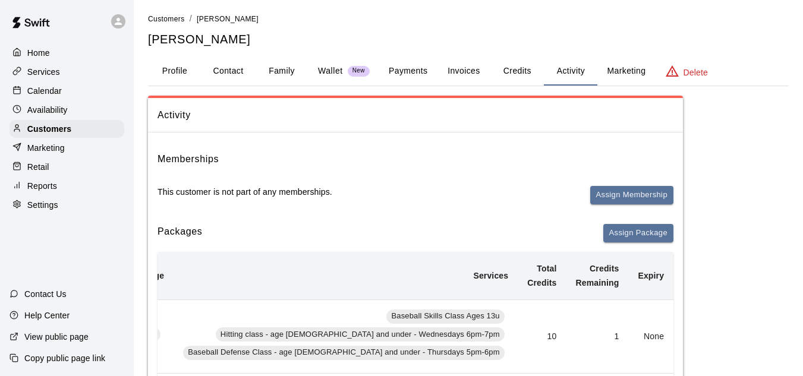
scroll to position [0, 0]
